Goal: Task Accomplishment & Management: Complete application form

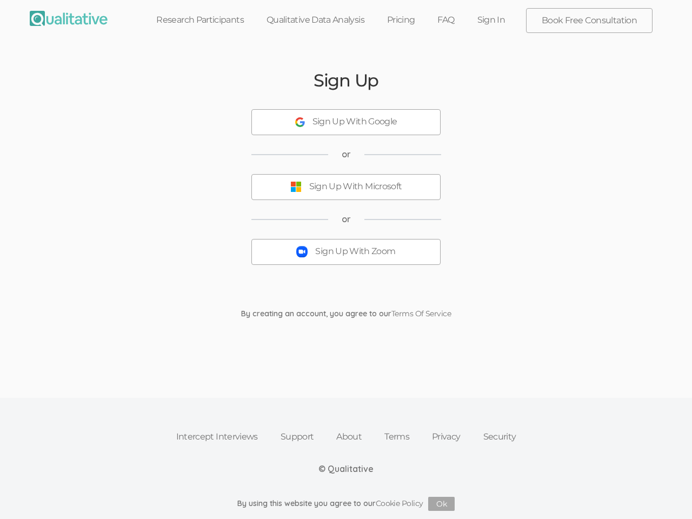
click at [346, 260] on button "Sign Up With Zoom" at bounding box center [345, 252] width 189 height 26
click at [346, 122] on div "Sign Up With Google" at bounding box center [355, 122] width 85 height 12
click at [346, 187] on div "Sign Up With Microsoft" at bounding box center [355, 187] width 93 height 12
click at [346, 252] on button "Sign Up With Zoom" at bounding box center [345, 252] width 189 height 26
click at [442, 504] on button "Ok" at bounding box center [441, 504] width 26 height 14
